Goal: Communication & Community: Participate in discussion

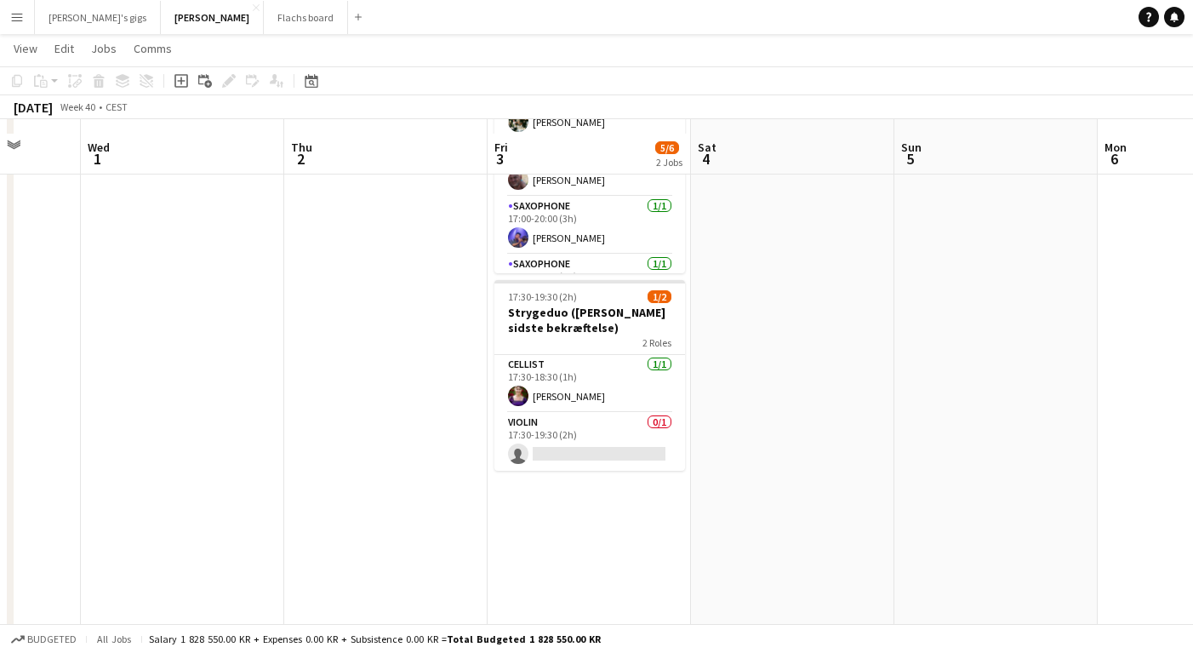
scroll to position [191, 0]
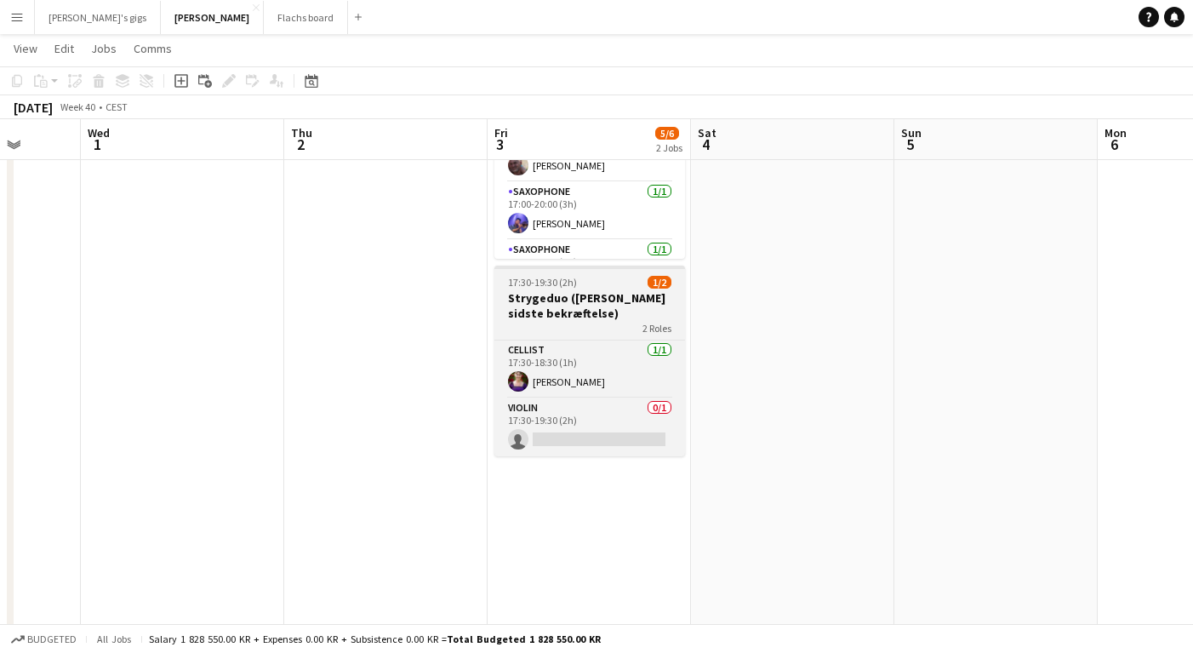
click at [545, 306] on h3 "Strygeduo ([PERSON_NAME] sidste bekræftelse)" at bounding box center [589, 305] width 191 height 31
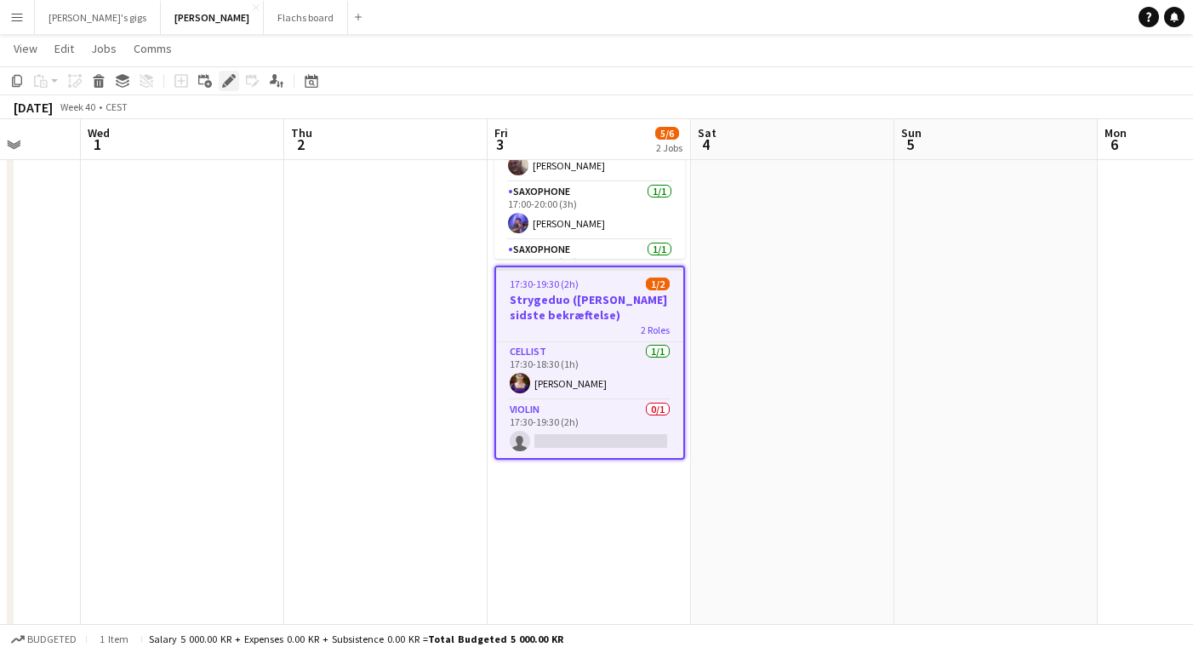
click at [227, 88] on div "Edit" at bounding box center [229, 81] width 20 height 20
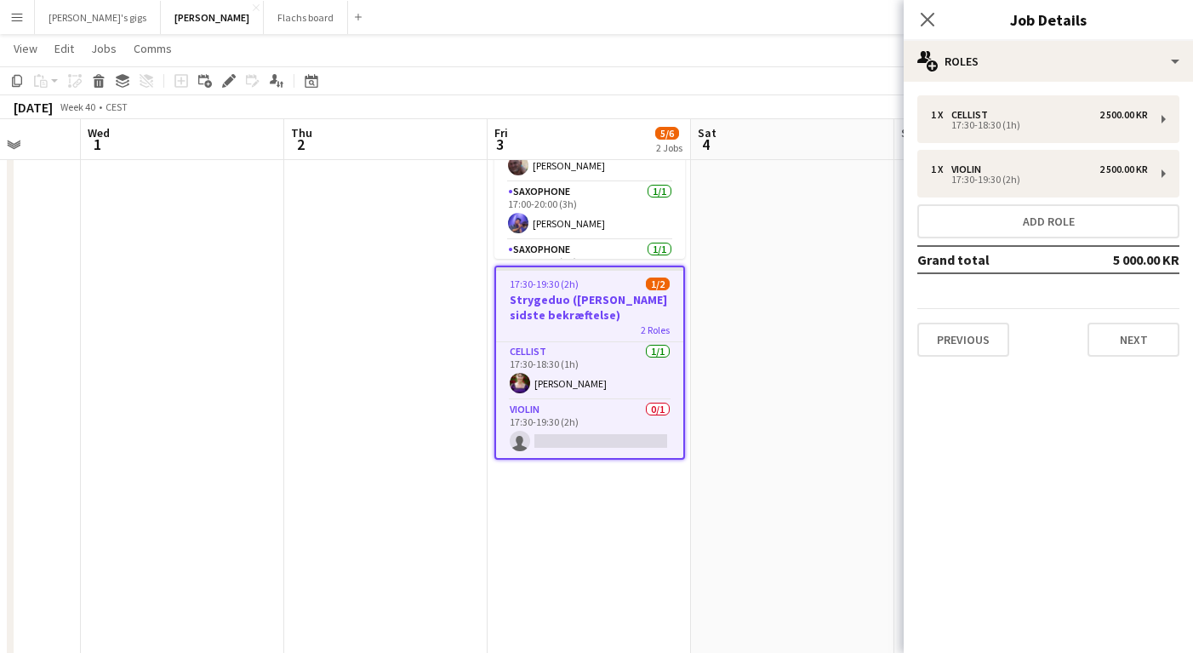
click at [951, 361] on div "1 x Cellist 2 500.00 KR 17:30-18:30 (1h) 1 x Violin 2 500.00 KR 17:30-19:30 (2h…" at bounding box center [1048, 226] width 289 height 288
click at [951, 351] on button "Previous" at bounding box center [963, 339] width 92 height 34
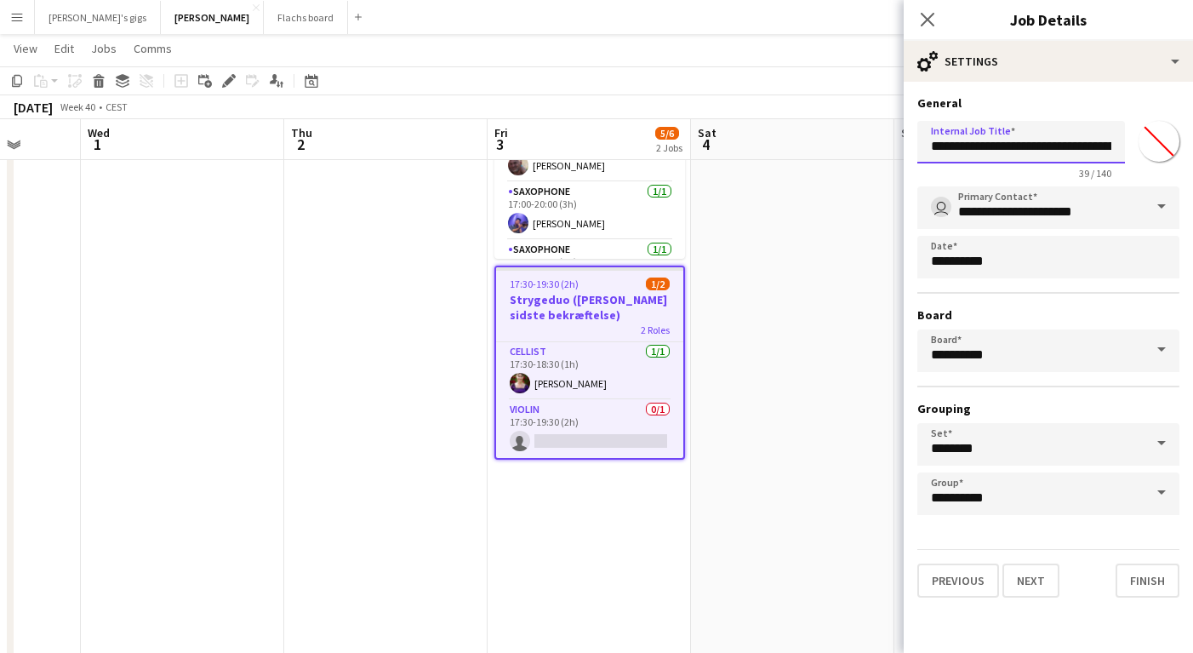
scroll to position [0, 43]
drag, startPoint x: 990, startPoint y: 149, endPoint x: 1192, endPoint y: 147, distance: 202.5
click at [1192, 147] on form "**********" at bounding box center [1048, 346] width 289 height 502
type input "*********"
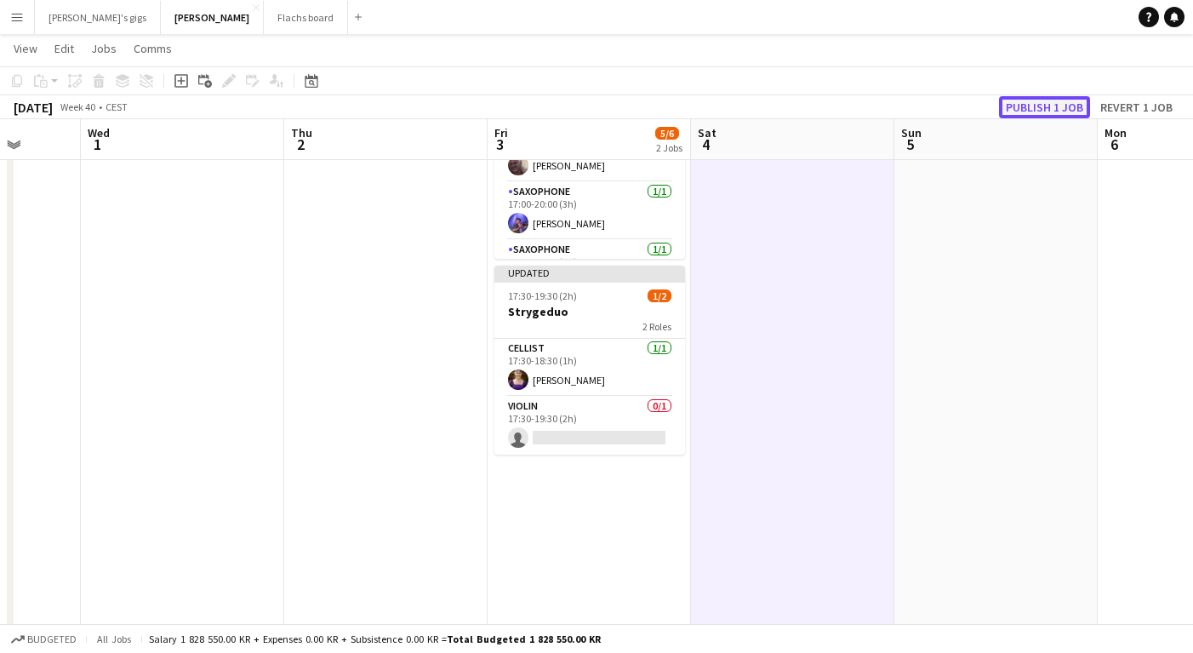
click at [1032, 113] on button "Publish 1 job" at bounding box center [1044, 107] width 91 height 22
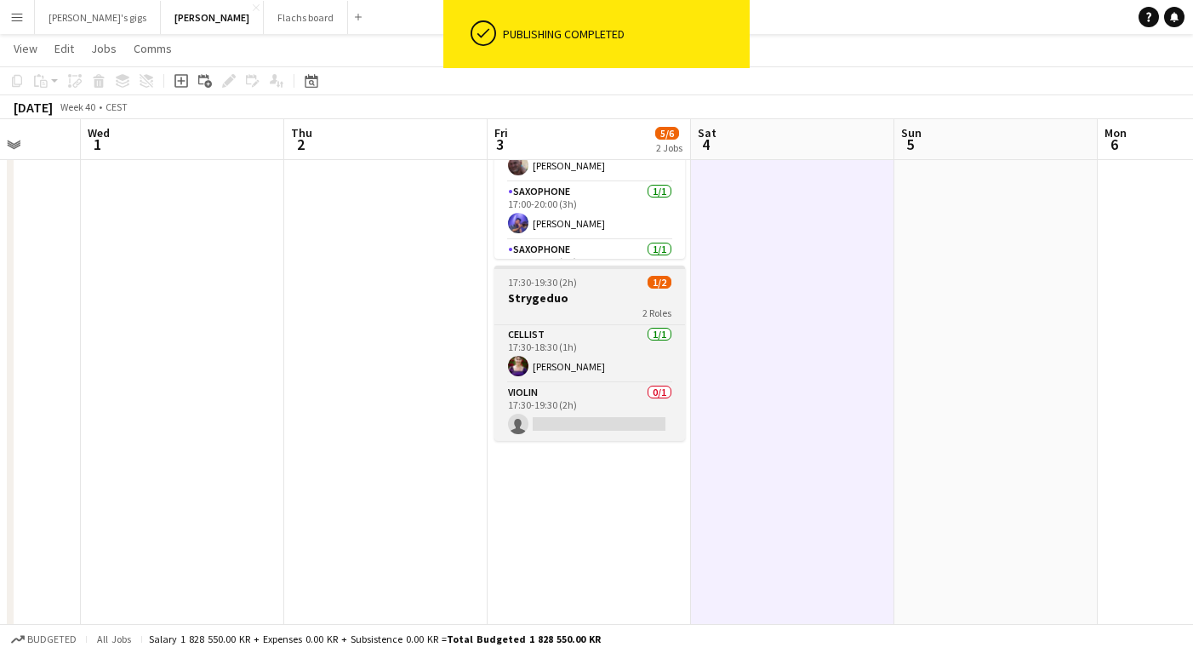
click at [542, 294] on h3 "Strygeduo" at bounding box center [589, 297] width 191 height 15
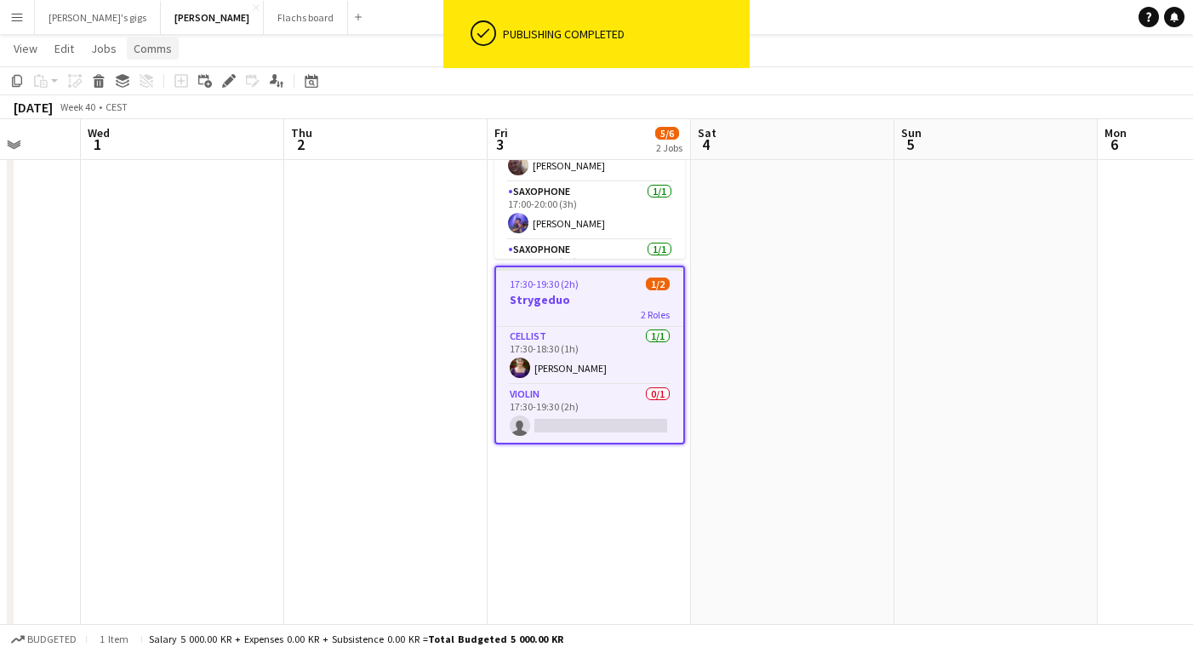
click at [152, 45] on span "Comms" at bounding box center [153, 48] width 38 height 15
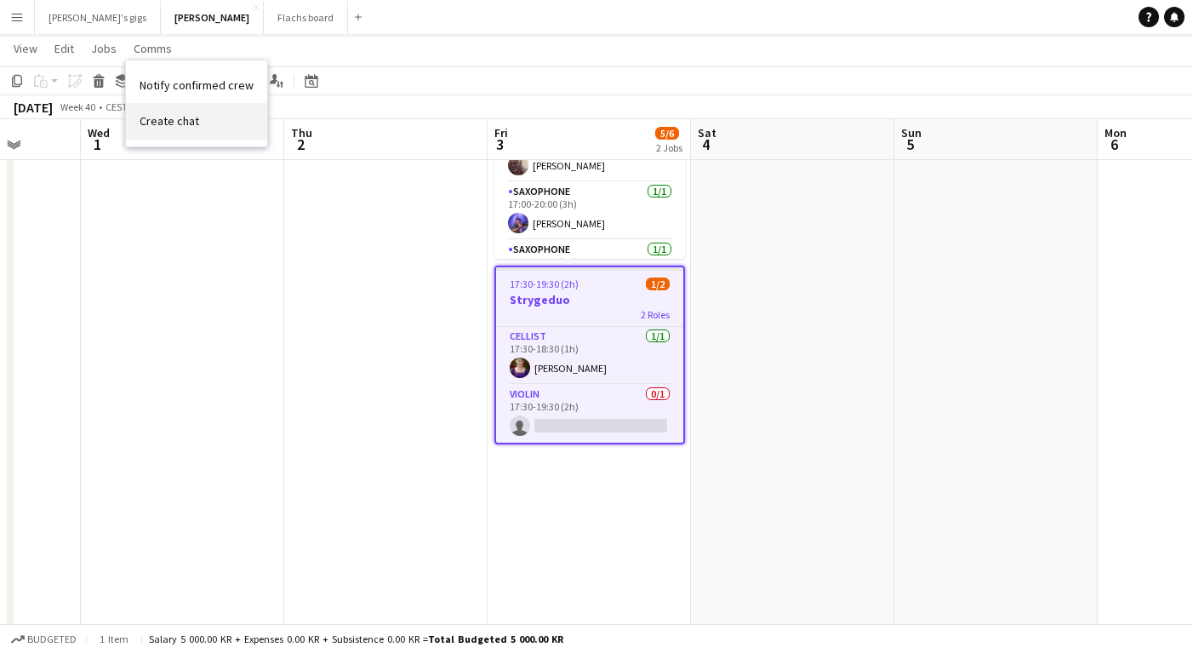
click at [181, 121] on span "Create chat" at bounding box center [170, 120] width 60 height 15
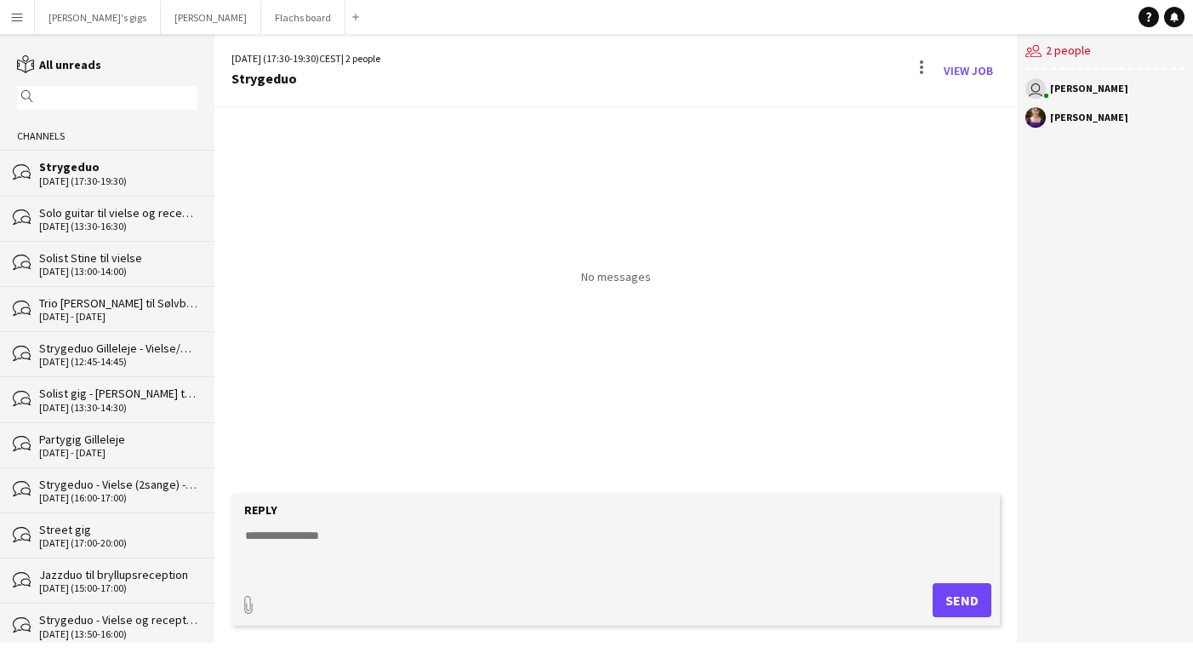
click at [600, 557] on textarea at bounding box center [618, 549] width 751 height 44
type textarea "**********"
click at [986, 585] on button "Send" at bounding box center [962, 600] width 59 height 34
